Goal: Task Accomplishment & Management: Manage account settings

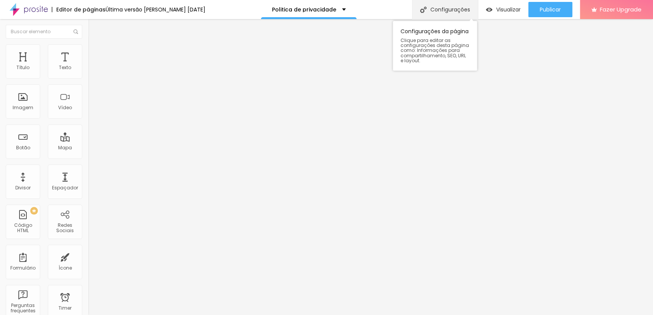
click at [460, 11] on div "Configurações" at bounding box center [445, 9] width 66 height 19
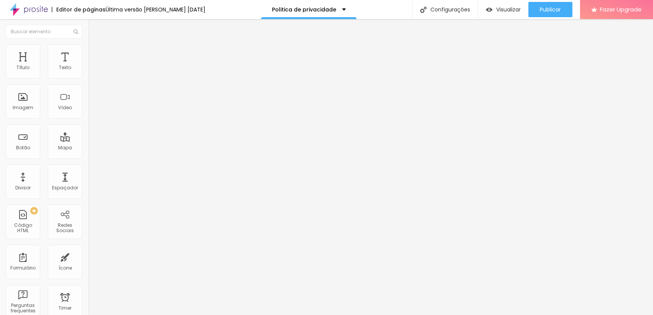
click at [547, 8] on span "Publicar" at bounding box center [550, 10] width 21 height 6
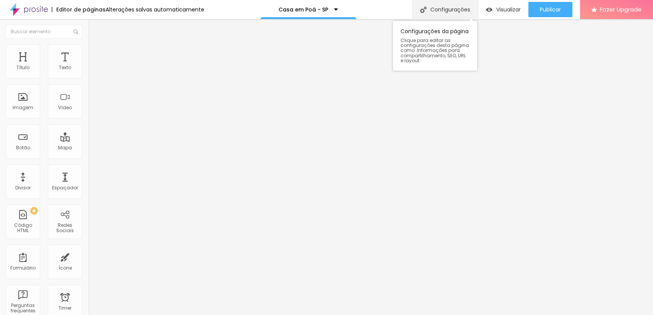
click at [444, 10] on div "Configurações" at bounding box center [445, 9] width 66 height 19
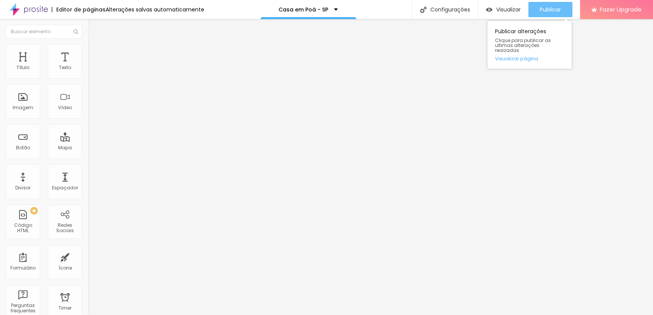
click at [546, 9] on span "Publicar" at bounding box center [550, 10] width 21 height 6
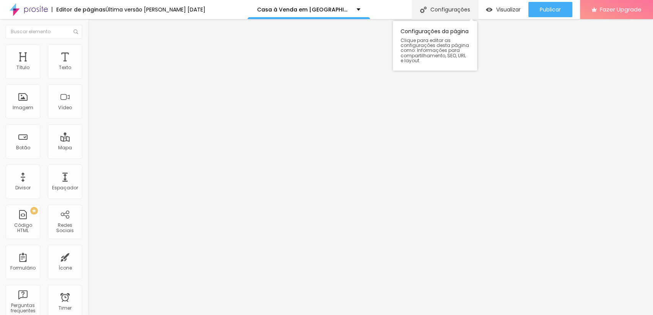
click at [440, 4] on div "Configurações" at bounding box center [445, 9] width 66 height 19
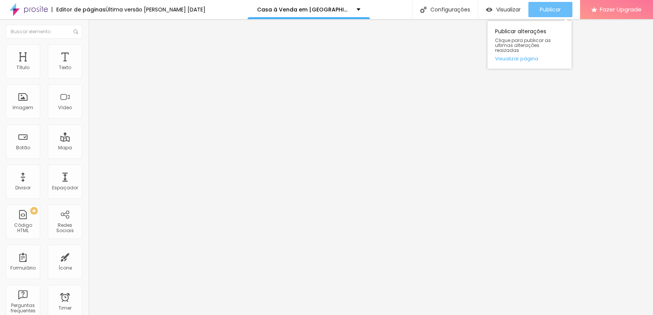
click at [548, 7] on span "Publicar" at bounding box center [550, 10] width 21 height 6
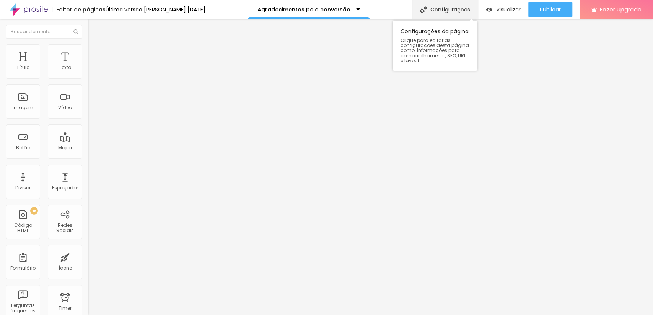
click at [457, 8] on div "Configurações" at bounding box center [445, 9] width 66 height 19
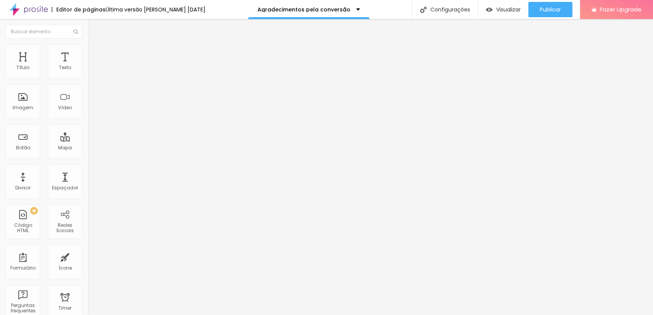
scroll to position [0, 0]
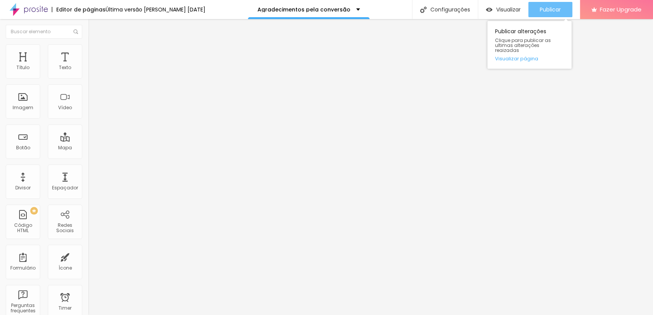
click at [544, 7] on span "Publicar" at bounding box center [550, 10] width 21 height 6
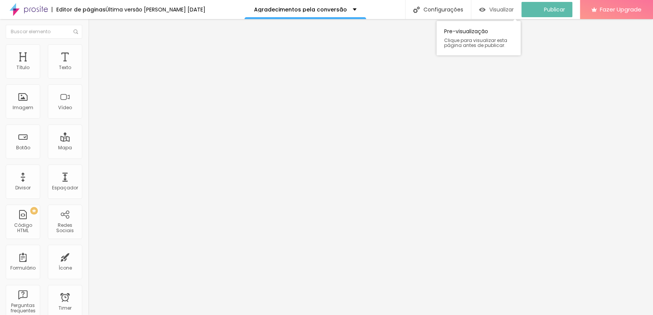
click at [505, 8] on span "Visualizar" at bounding box center [501, 10] width 24 height 6
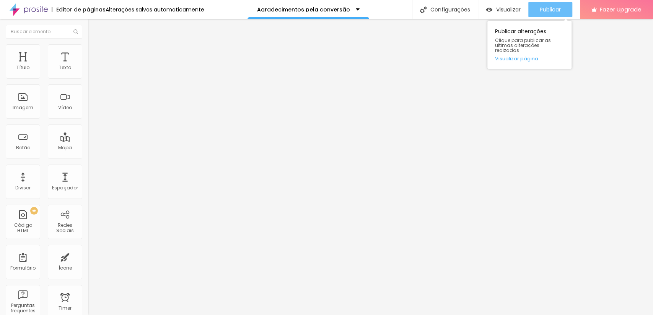
click at [546, 10] on span "Publicar" at bounding box center [550, 10] width 21 height 6
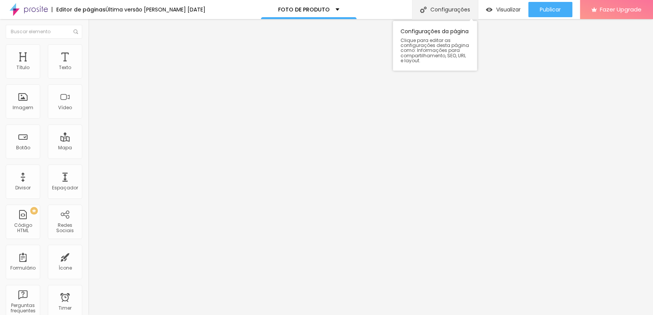
click at [449, 11] on div "Configurações" at bounding box center [445, 9] width 66 height 19
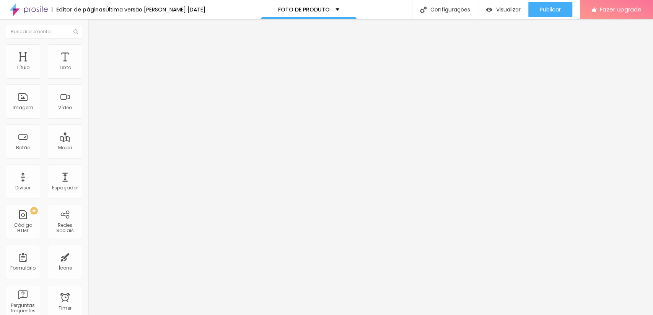
drag, startPoint x: 404, startPoint y: 138, endPoint x: 432, endPoint y: 138, distance: 27.9
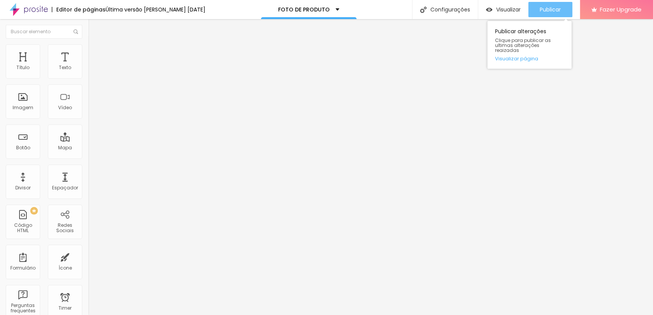
click at [545, 10] on span "Publicar" at bounding box center [550, 10] width 21 height 6
